Goal: Task Accomplishment & Management: Manage account settings

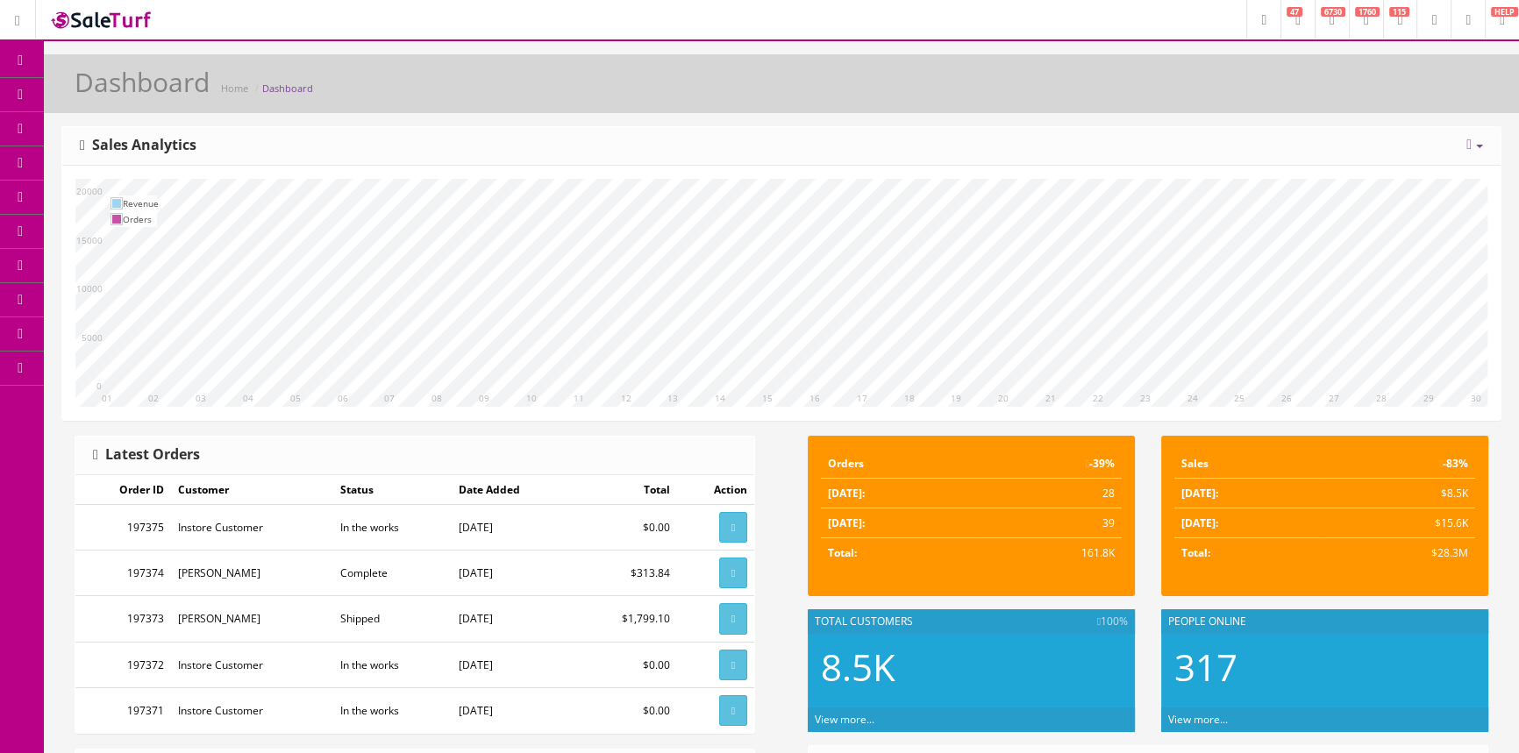
click at [132, 88] on span "Products" at bounding box center [125, 94] width 43 height 15
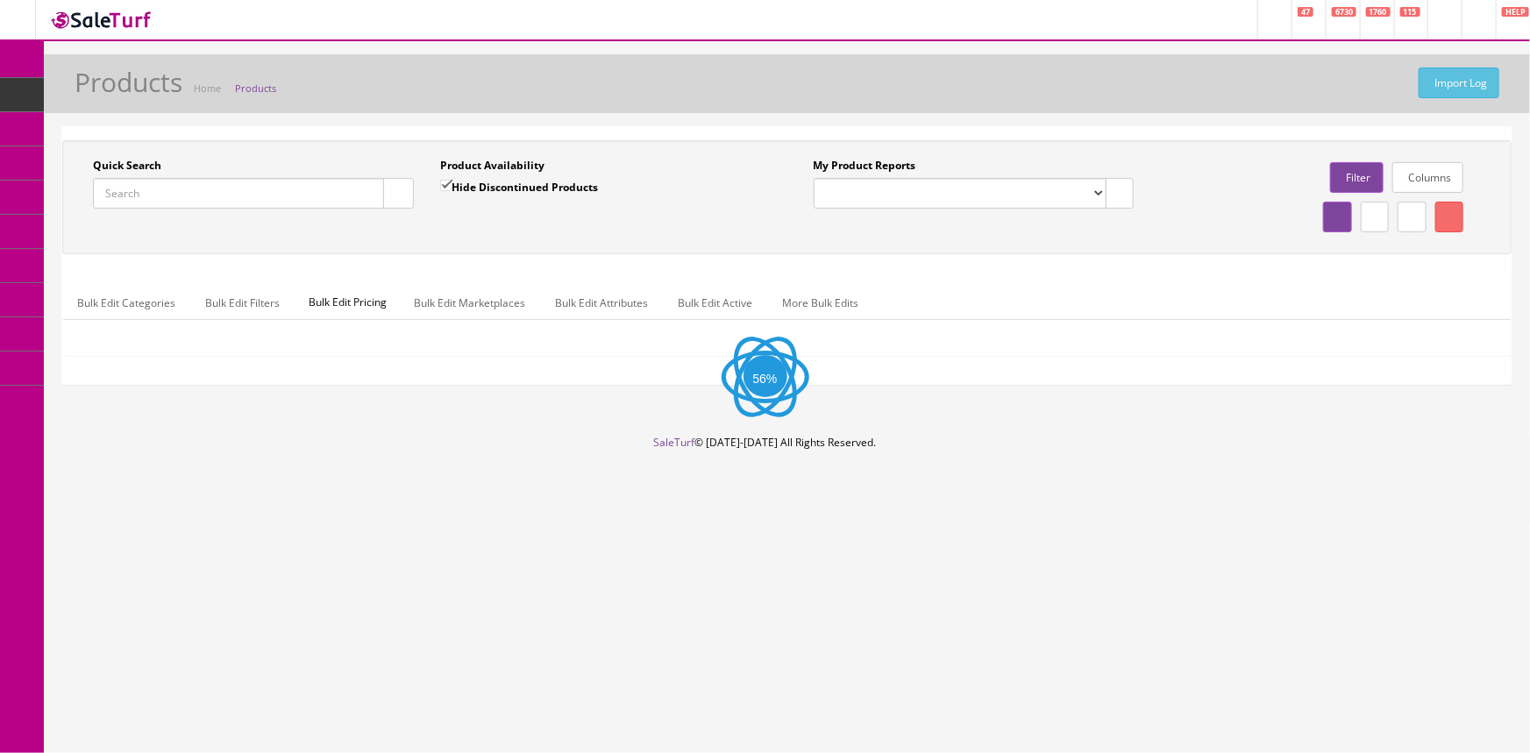
click at [285, 199] on input "Quick Search" at bounding box center [238, 193] width 291 height 31
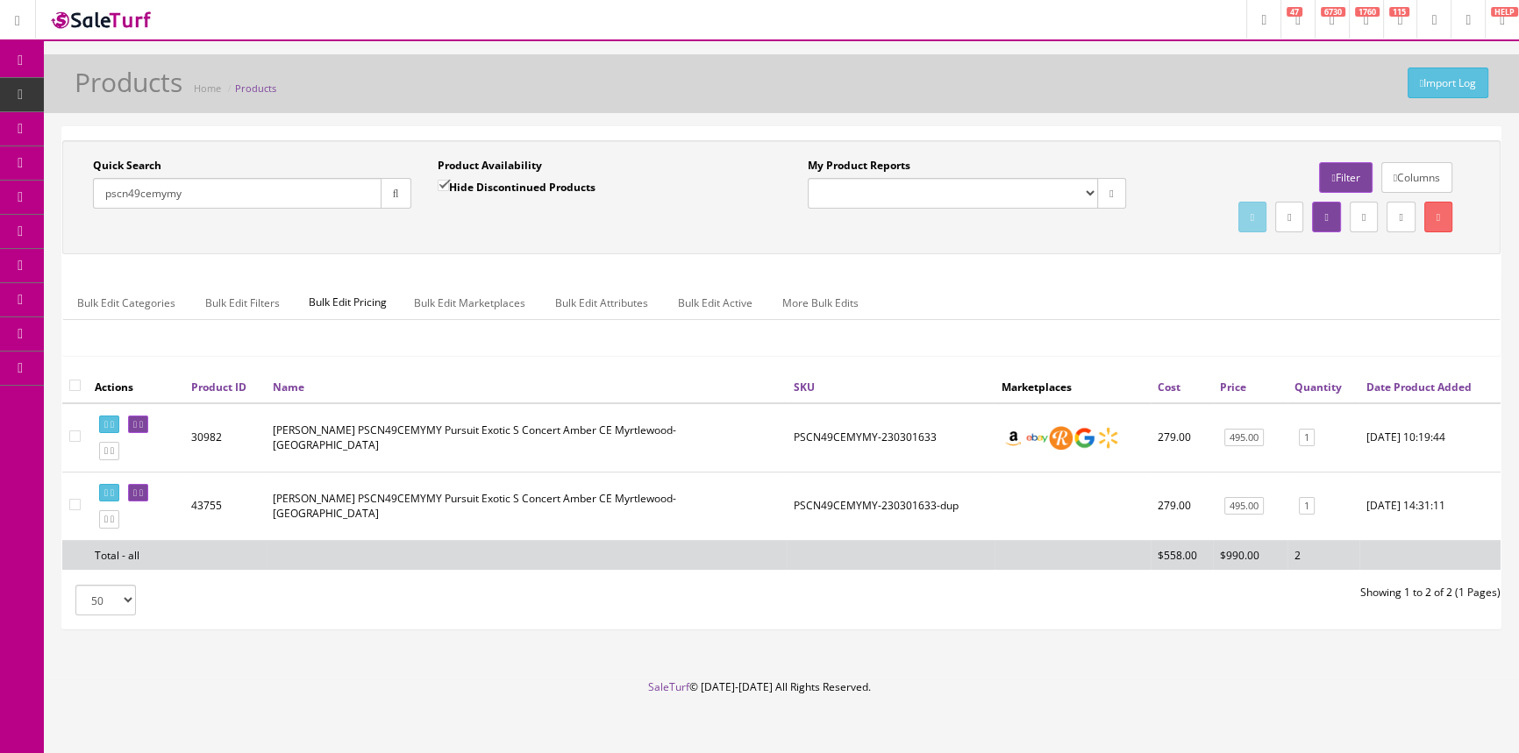
type input "pscn49cemymy"
click at [444, 182] on input "Hide Discontinued Products" at bounding box center [443, 185] width 11 height 11
checkbox input "false"
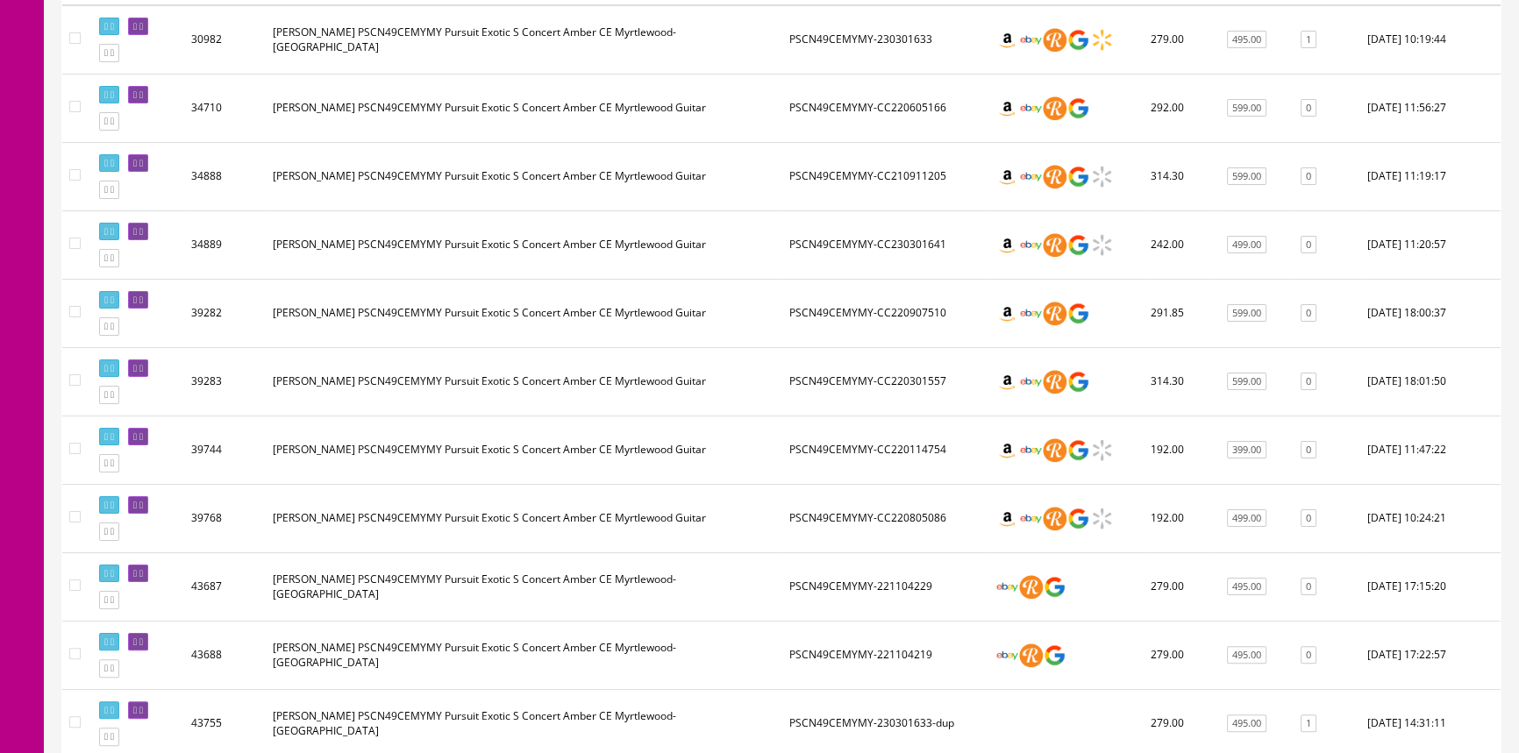
scroll to position [478, 0]
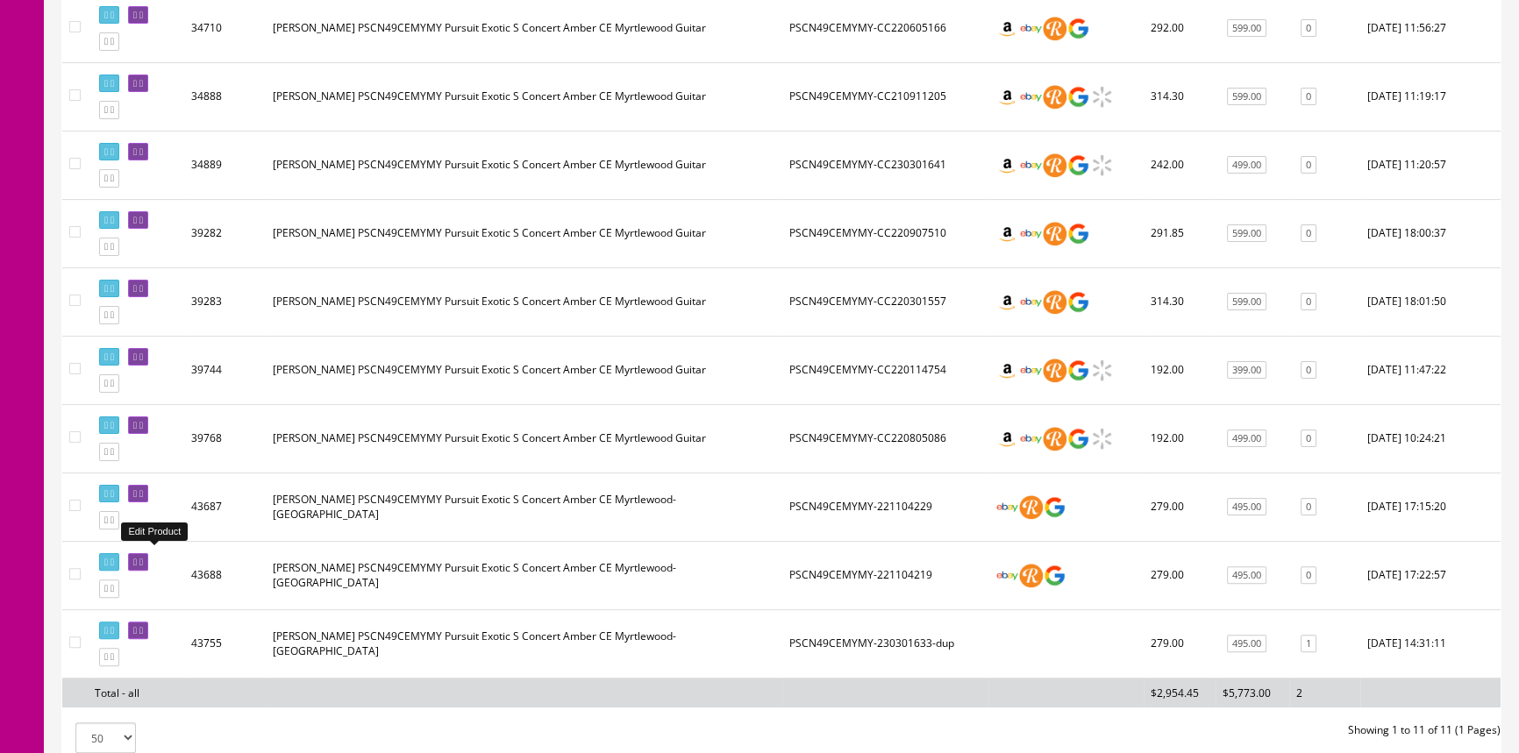
click at [137, 558] on icon at bounding box center [135, 563] width 4 height 10
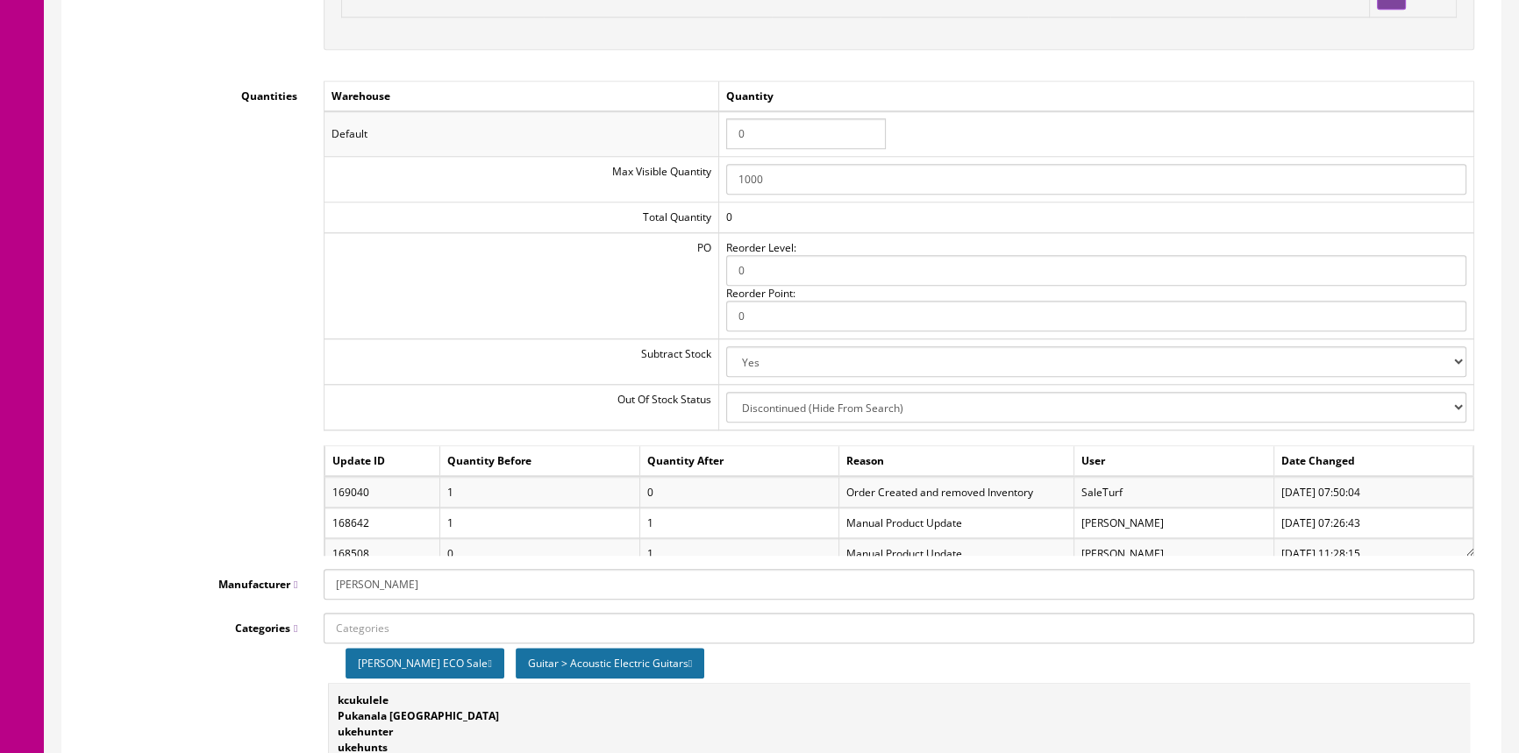
scroll to position [1833, 0]
